Goal: Transaction & Acquisition: Obtain resource

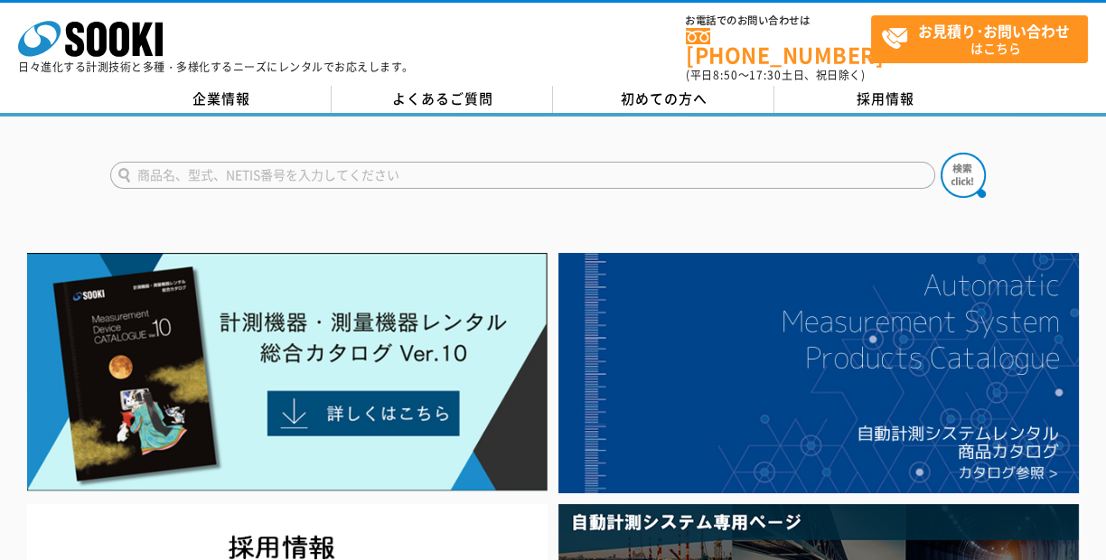
click at [200, 162] on input "text" at bounding box center [522, 175] width 825 height 27
type input "杭ナビショベル"
click at [941, 153] on button at bounding box center [963, 175] width 45 height 45
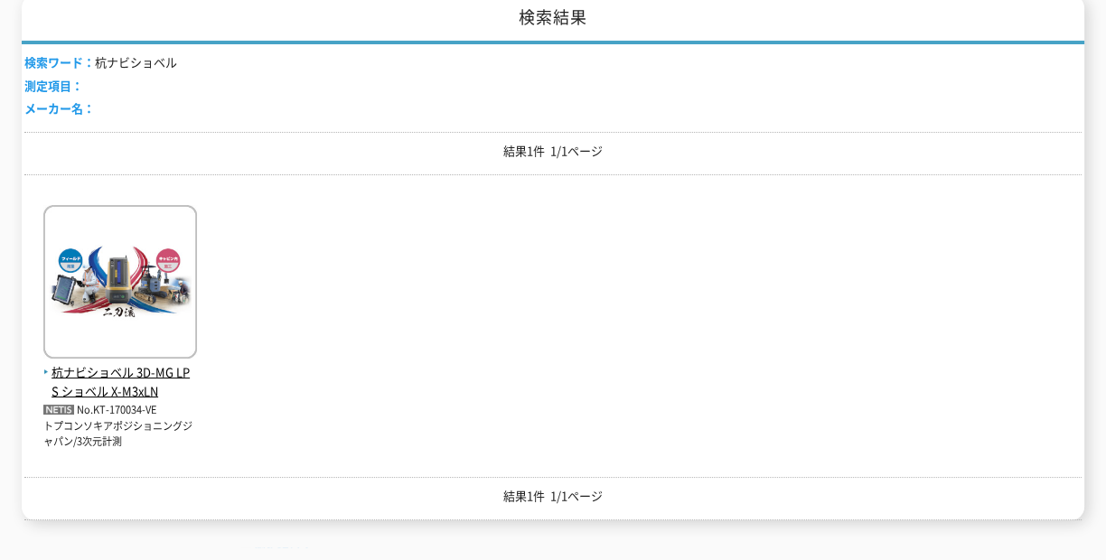
scroll to position [291, 0]
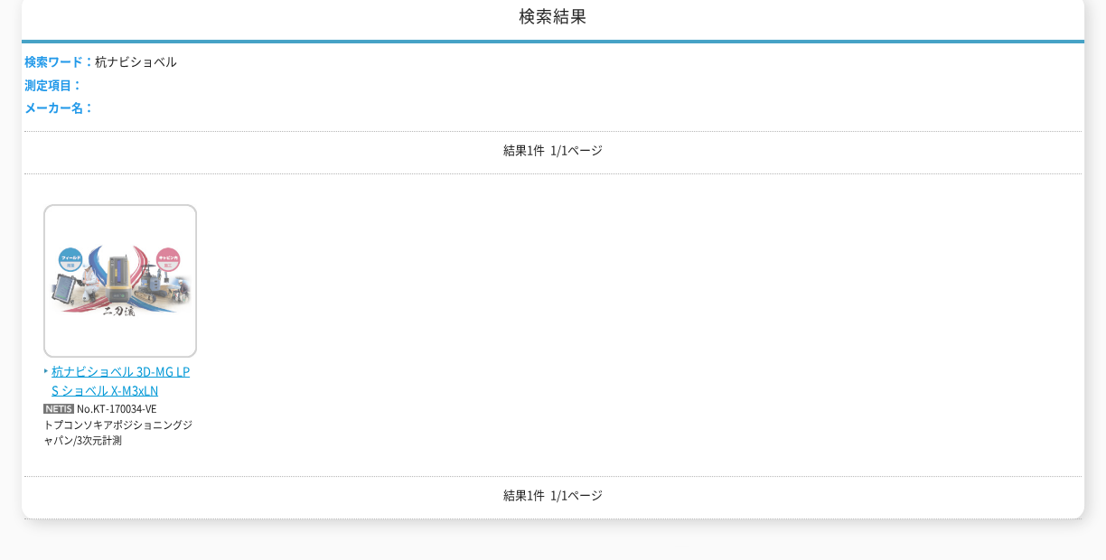
click at [137, 362] on span "杭ナビショベル 3D-MG LPS ショベル X-M3xLN" at bounding box center [120, 381] width 154 height 38
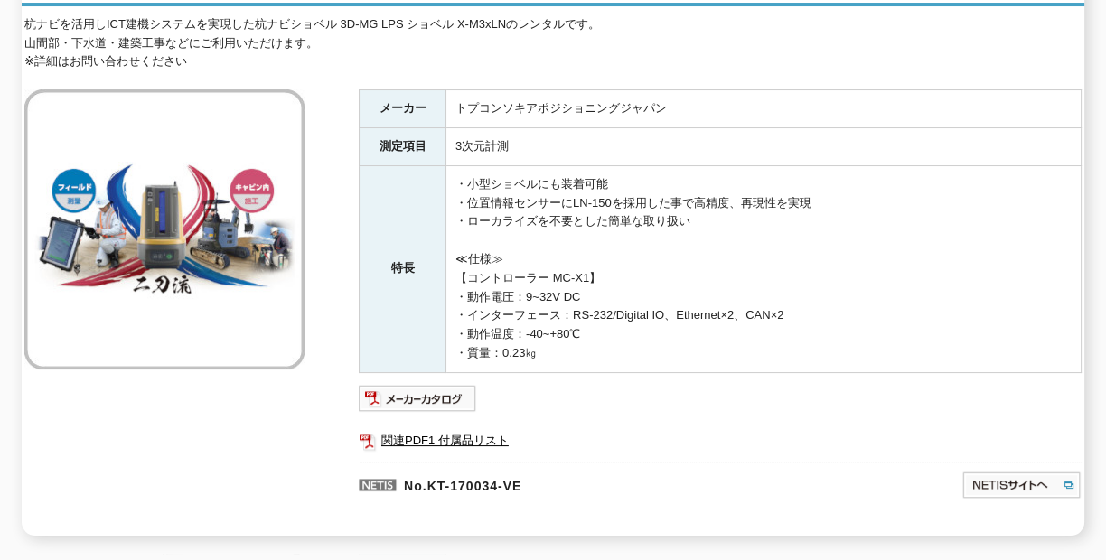
scroll to position [291, 0]
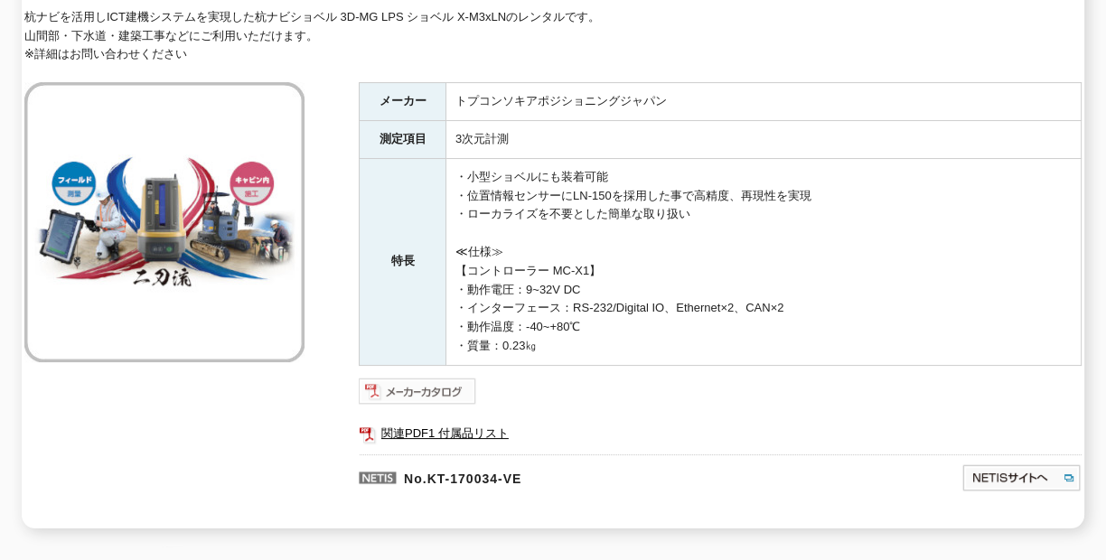
click at [434, 378] on img at bounding box center [418, 391] width 118 height 29
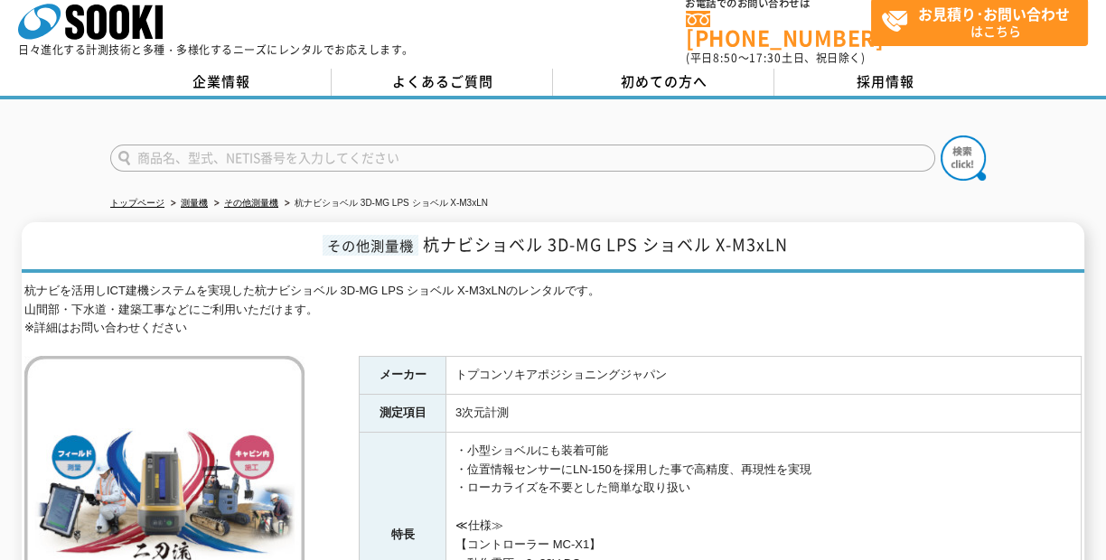
scroll to position [0, 0]
